Goal: Check status: Check status

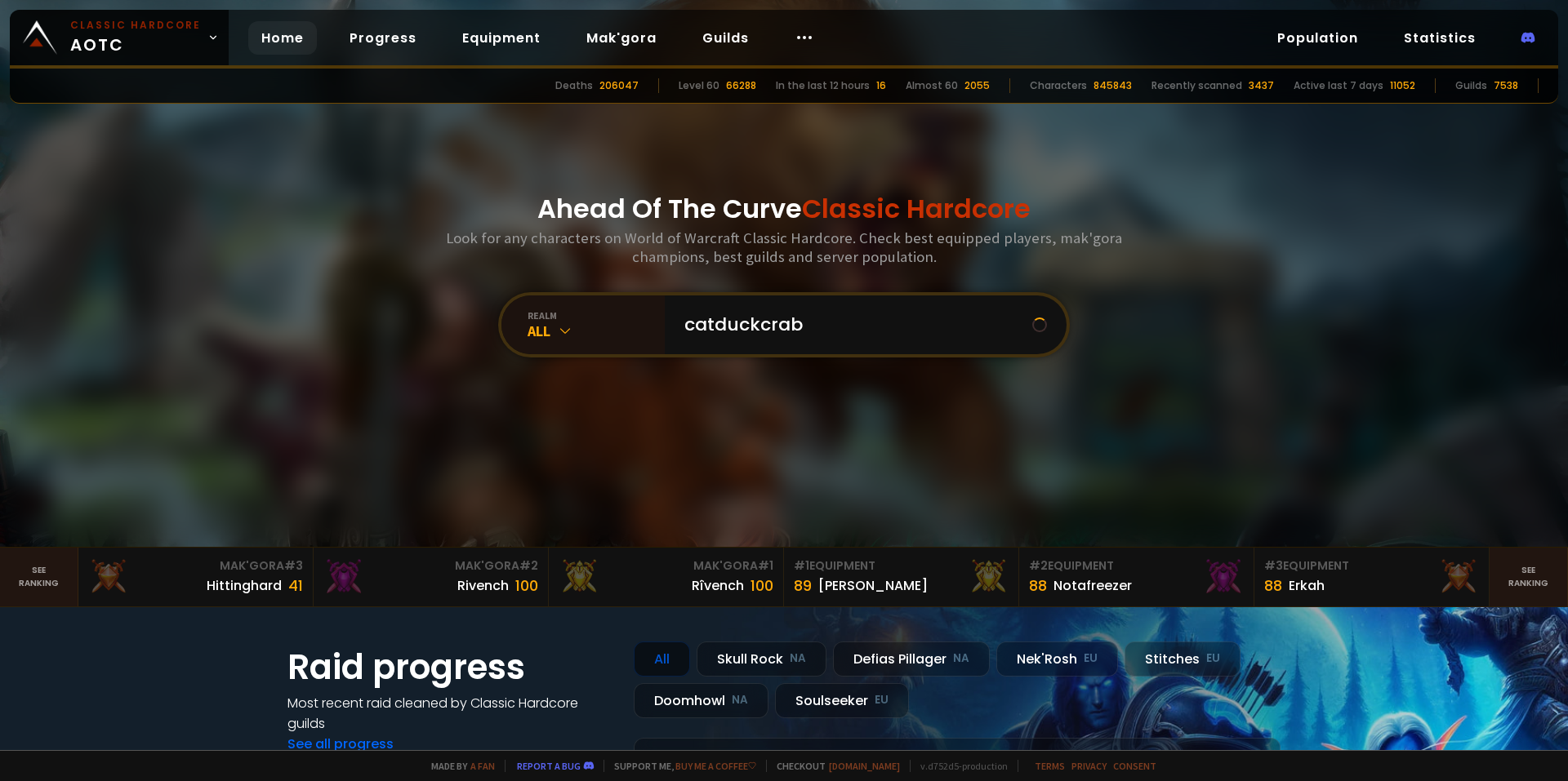
type input "catduckcrabs"
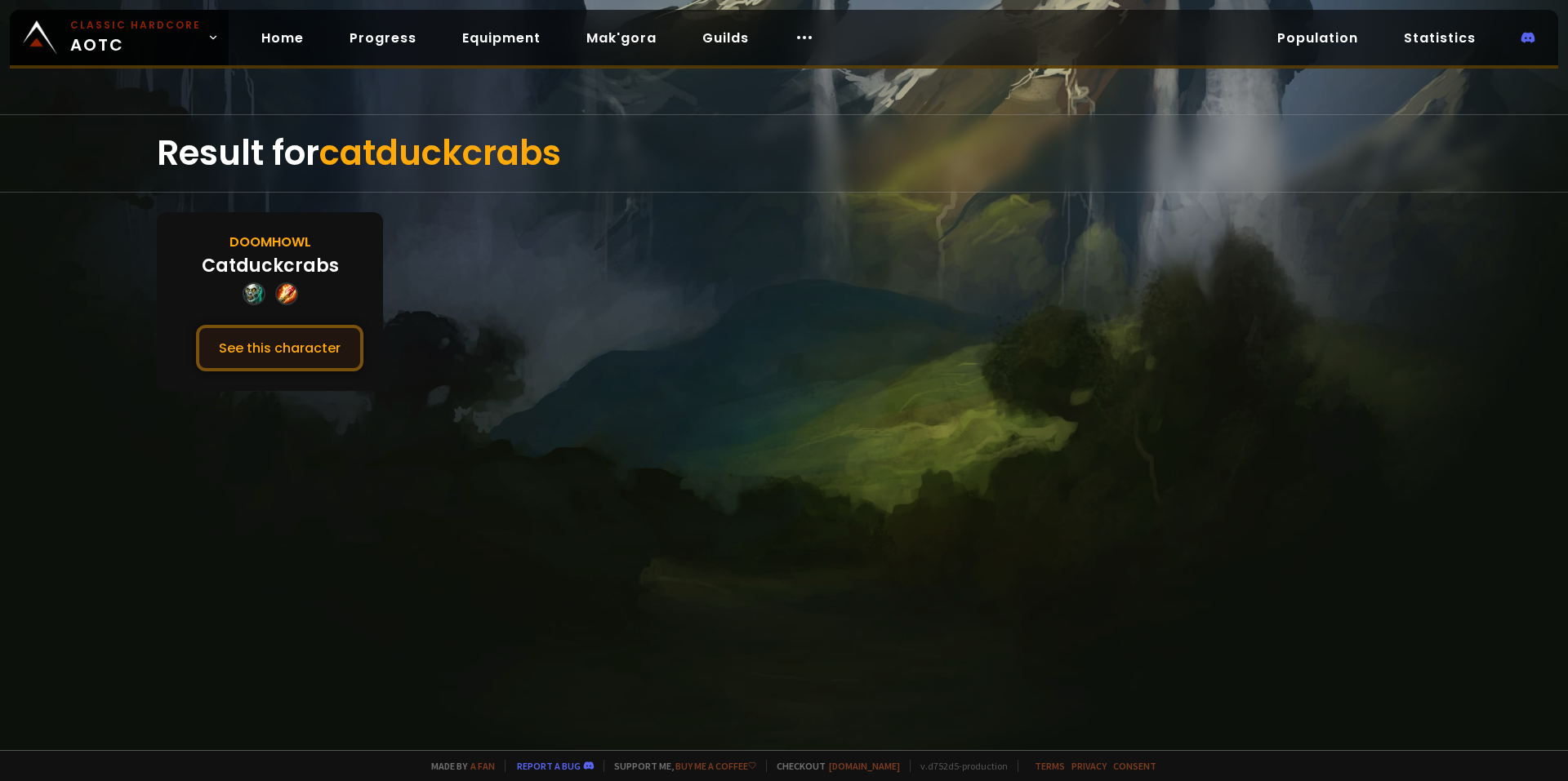
click at [317, 325] on button "See this character" at bounding box center [280, 348] width 168 height 47
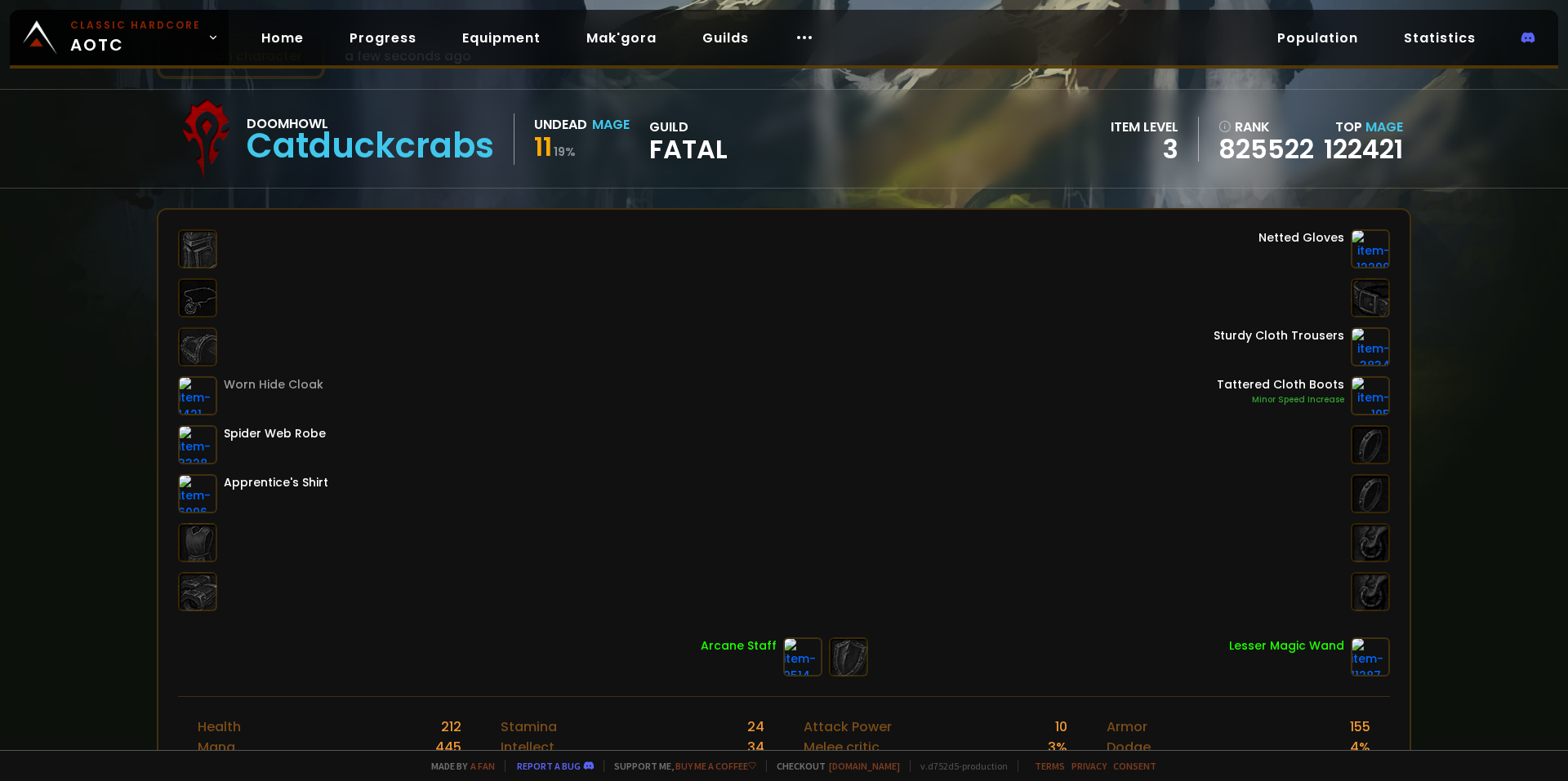
scroll to position [163, 0]
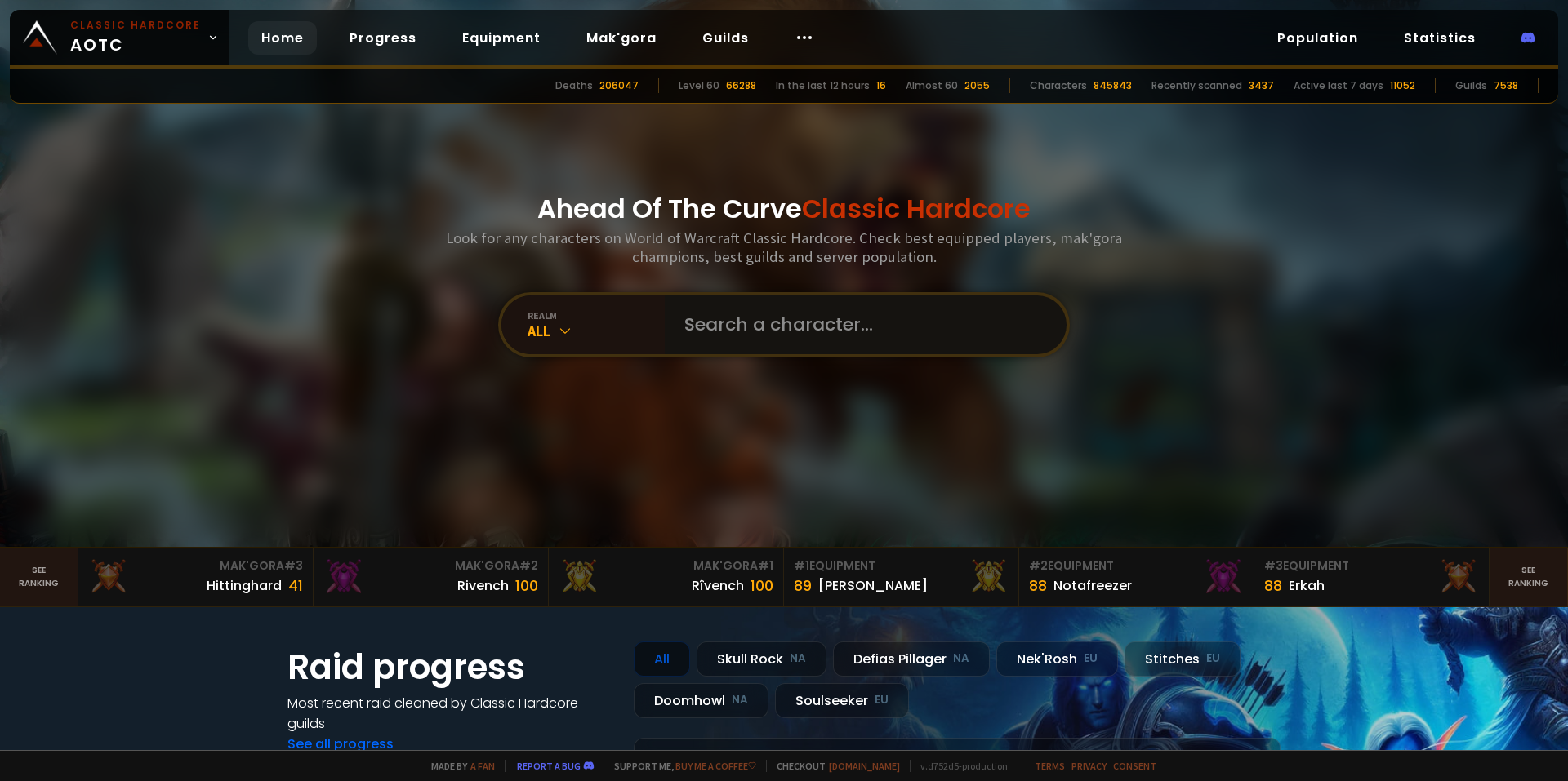
click at [744, 318] on input "text" at bounding box center [860, 325] width 372 height 59
type input "mankind"
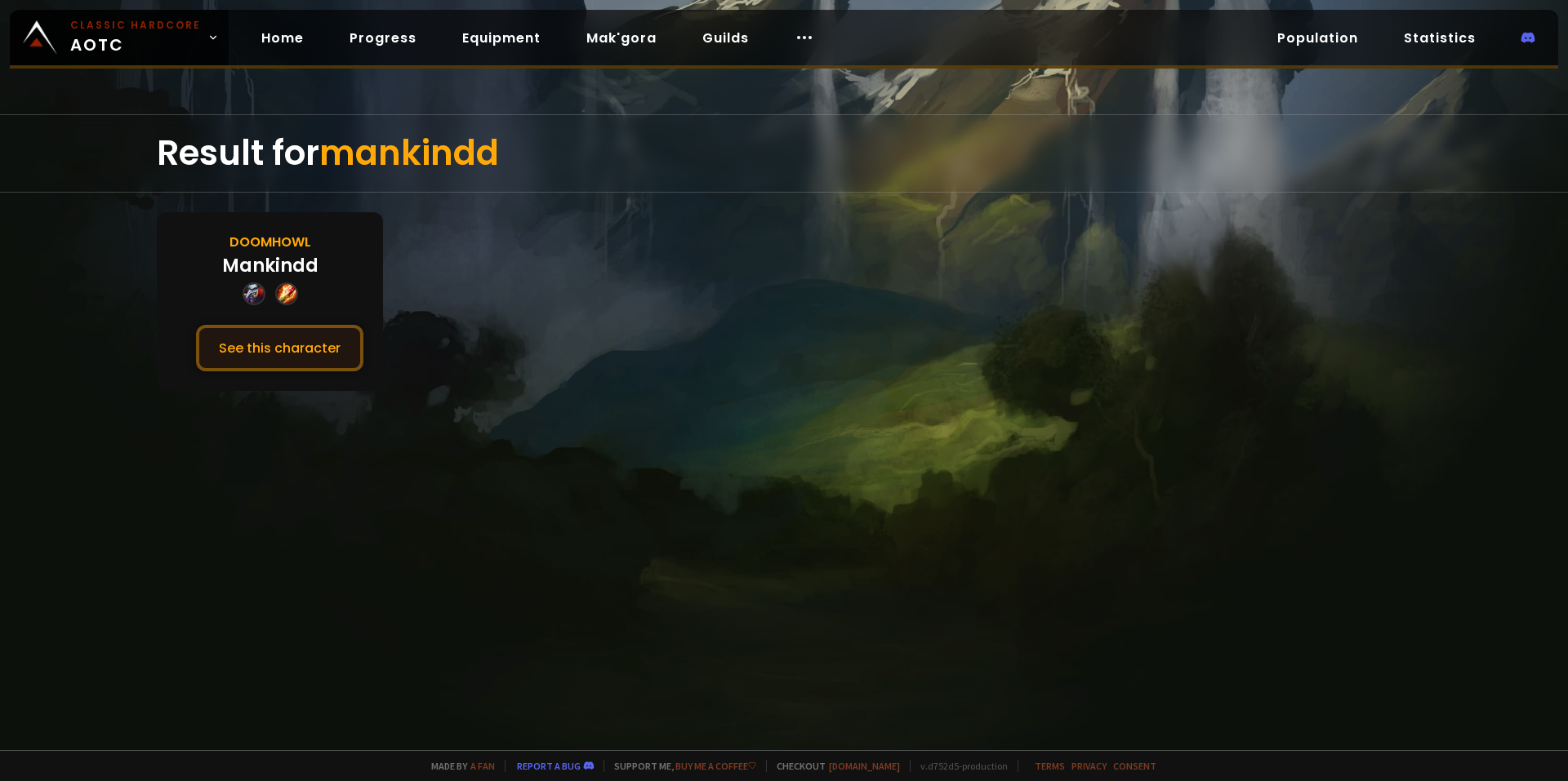
click at [308, 361] on button "See this character" at bounding box center [280, 348] width 168 height 47
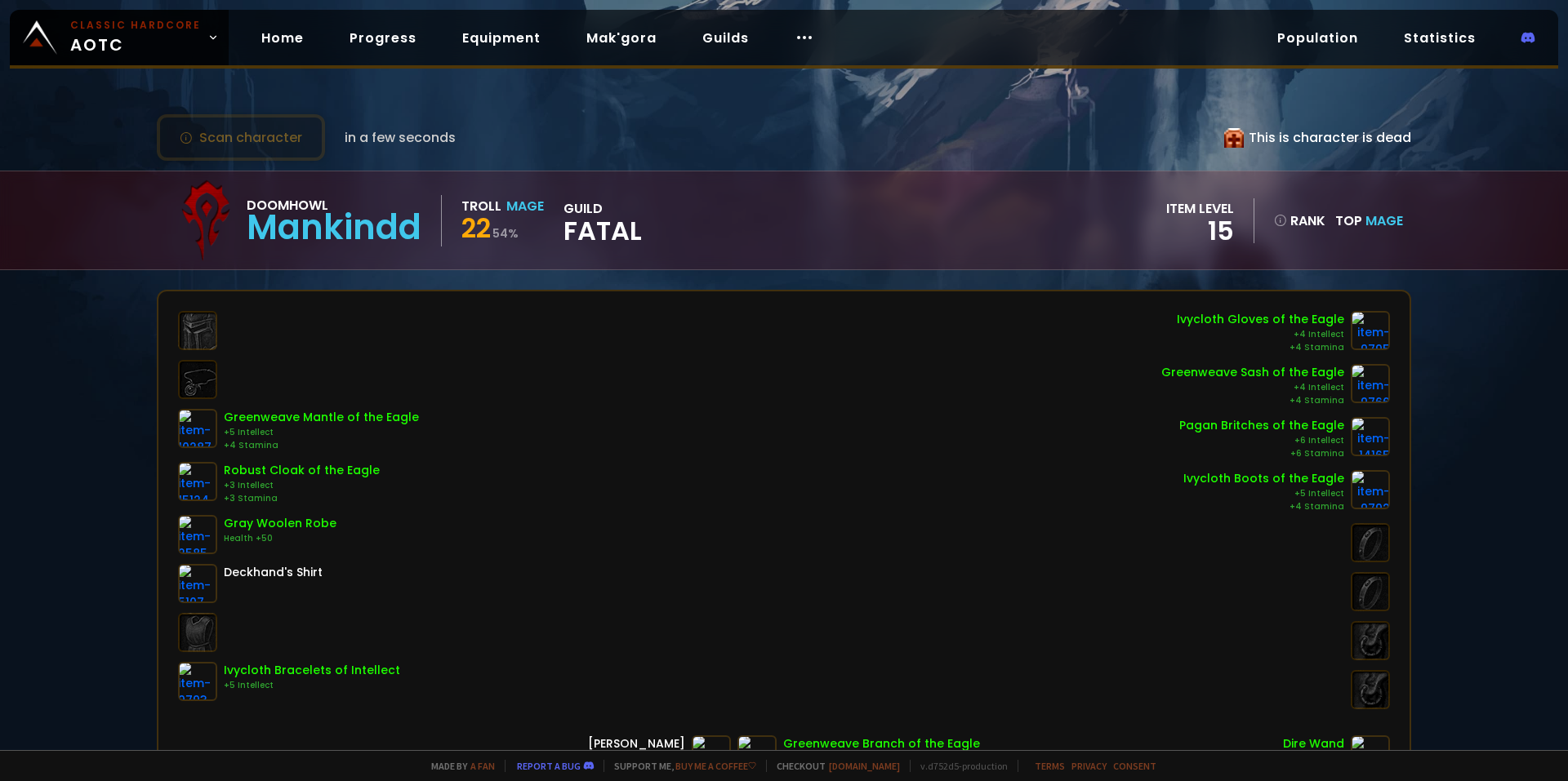
scroll to position [82, 0]
